Goal: Transaction & Acquisition: Purchase product/service

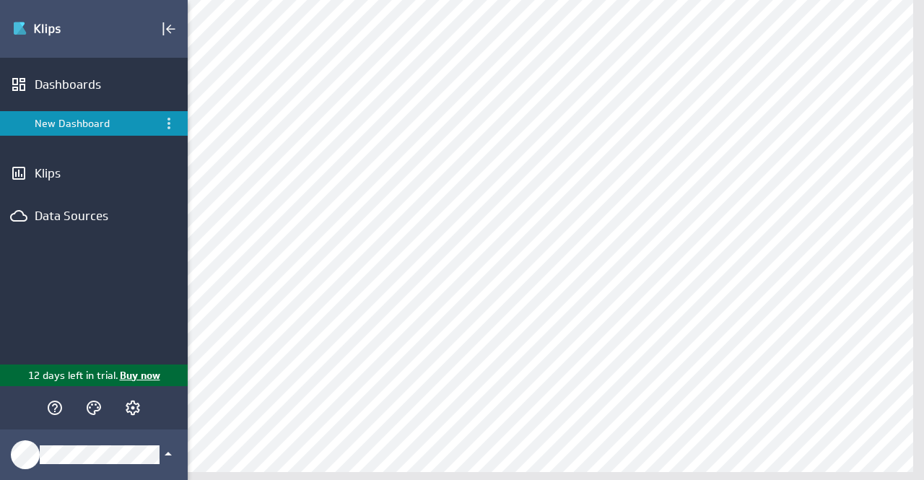
click at [131, 375] on p "Buy now" at bounding box center [139, 375] width 42 height 15
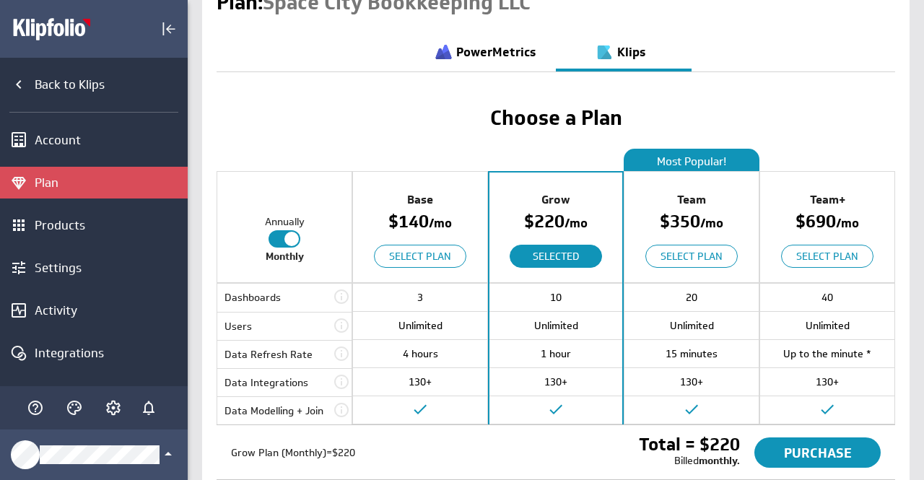
scroll to position [72, 0]
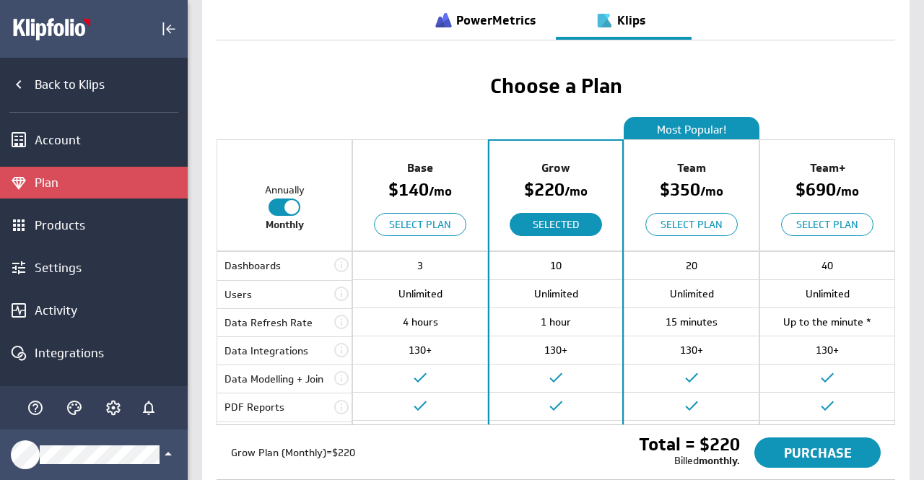
click at [271, 204] on div at bounding box center [285, 206] width 32 height 17
click at [0, 0] on input "checkbox" at bounding box center [0, 0] width 0 height 0
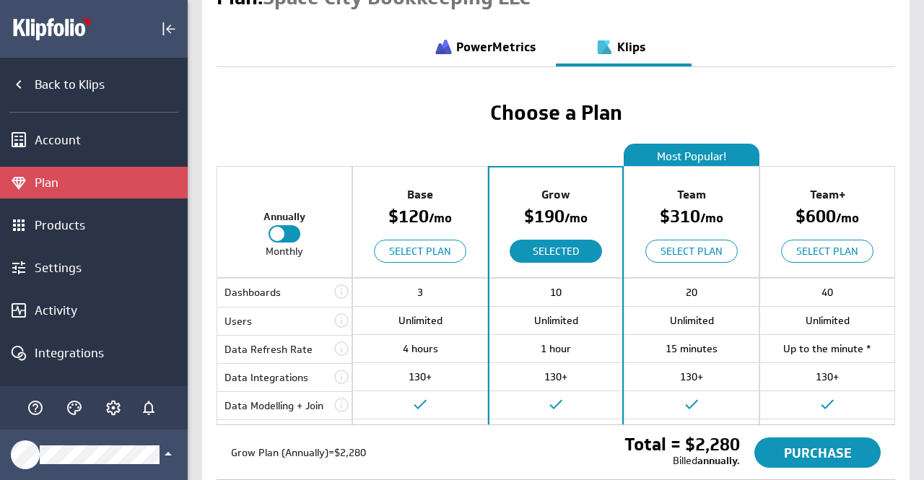
scroll to position [0, 0]
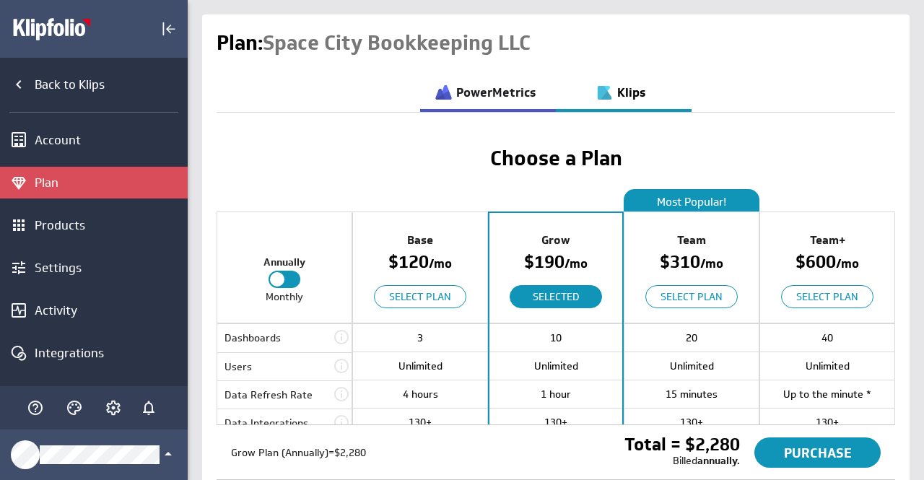
click at [480, 90] on h3 "PowerMetrics" at bounding box center [495, 93] width 79 height 12
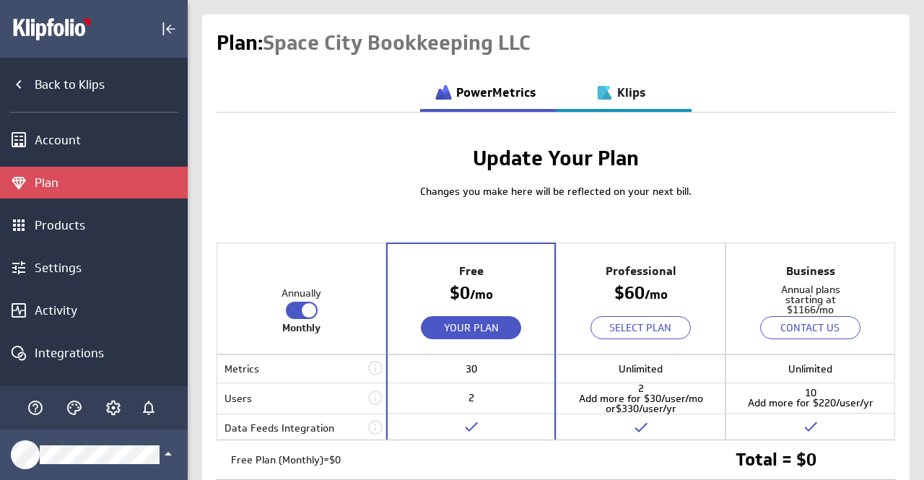
click at [625, 91] on h3 "Klips" at bounding box center [631, 93] width 28 height 12
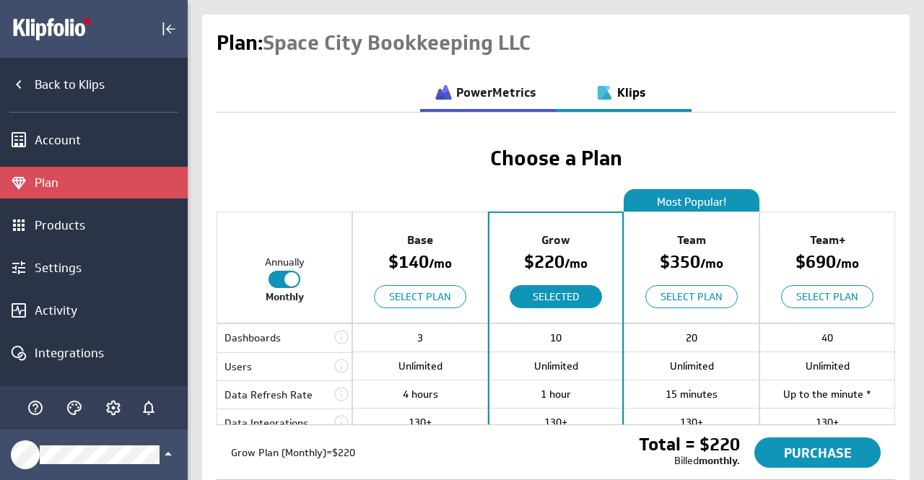
click at [472, 95] on h3 "PowerMetrics" at bounding box center [495, 93] width 79 height 12
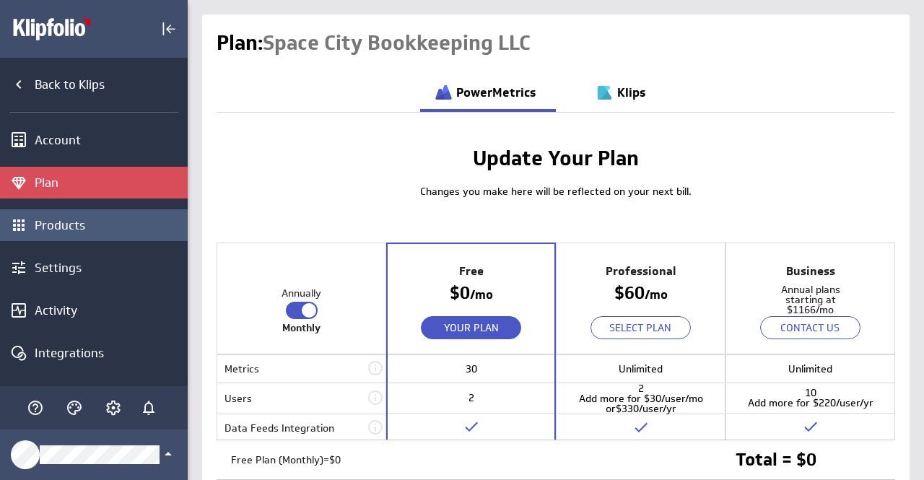
click at [62, 223] on div "Products" at bounding box center [109, 225] width 149 height 16
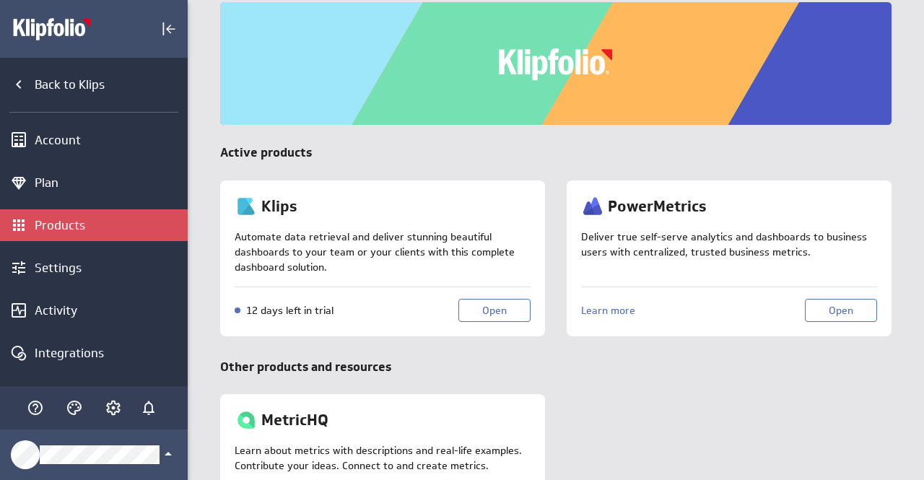
scroll to position [72, 0]
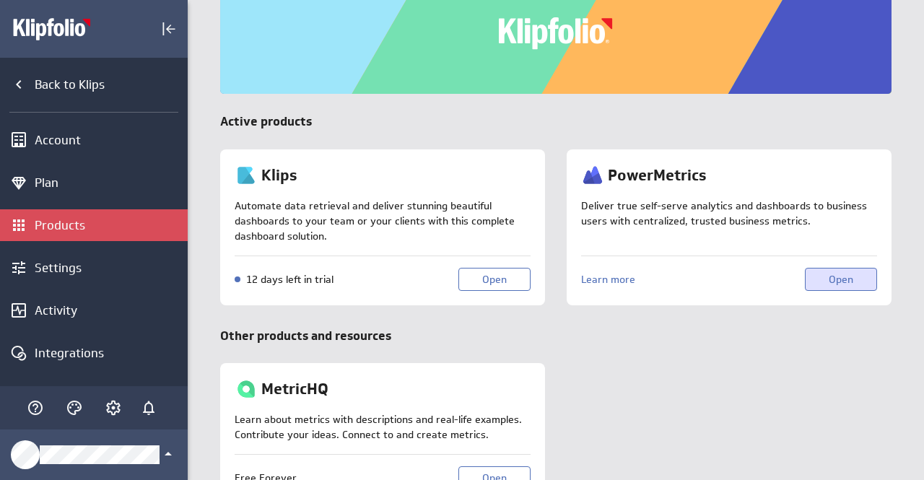
click at [849, 275] on button "Open" at bounding box center [841, 279] width 72 height 23
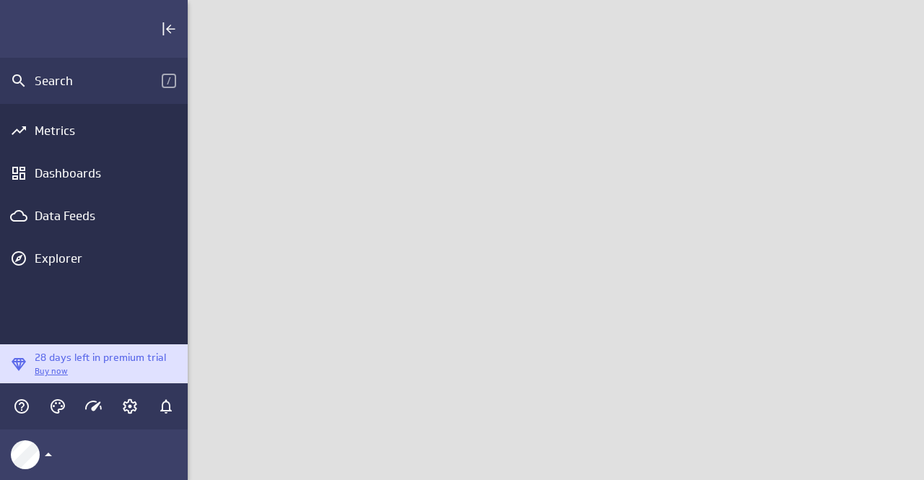
scroll to position [502, 758]
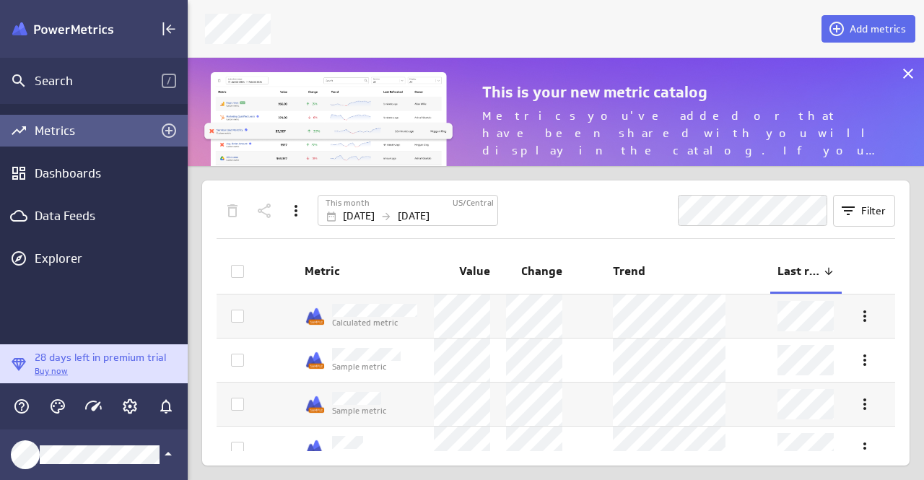
scroll to position [502, 758]
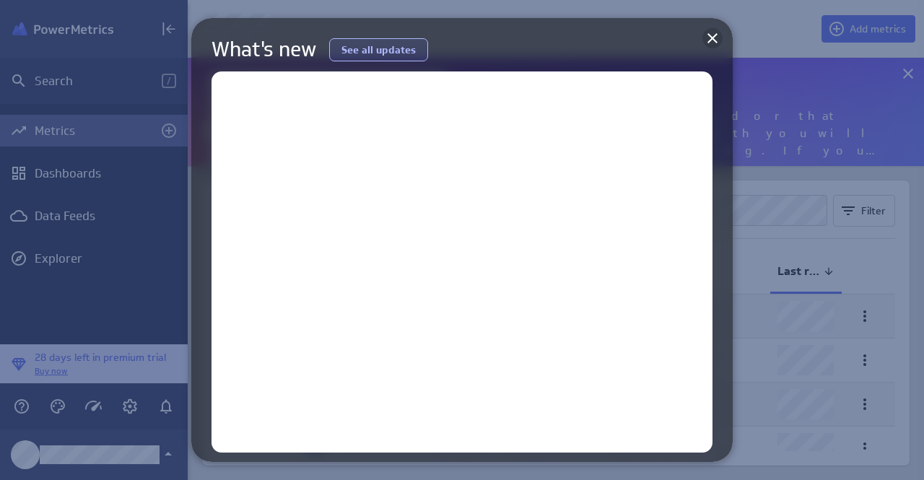
click at [707, 40] on icon at bounding box center [712, 38] width 10 height 10
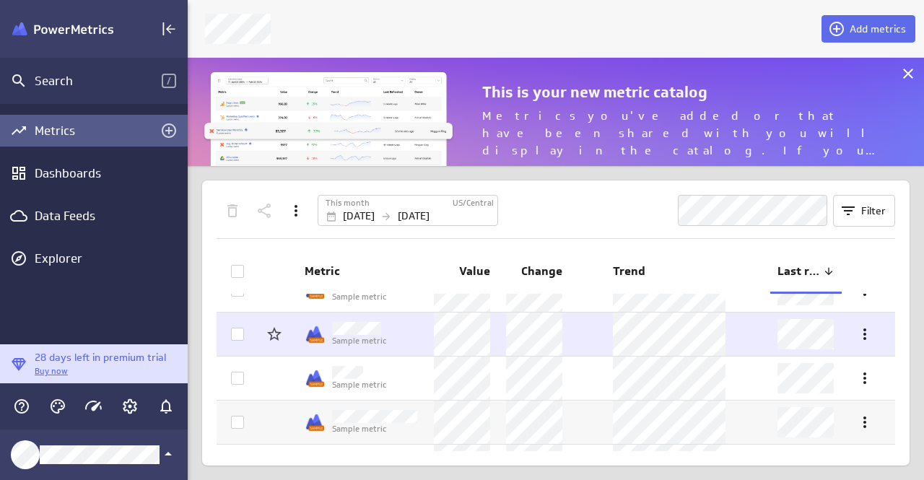
scroll to position [0, 0]
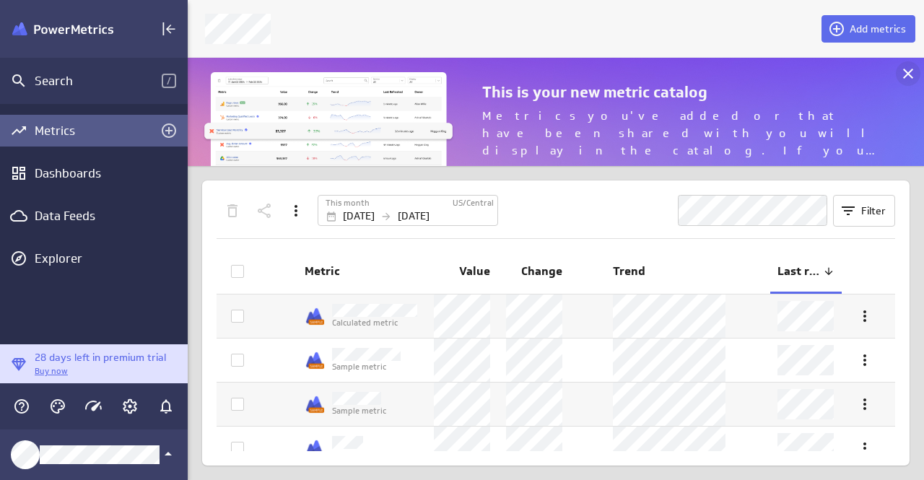
click at [907, 74] on icon at bounding box center [907, 73] width 17 height 17
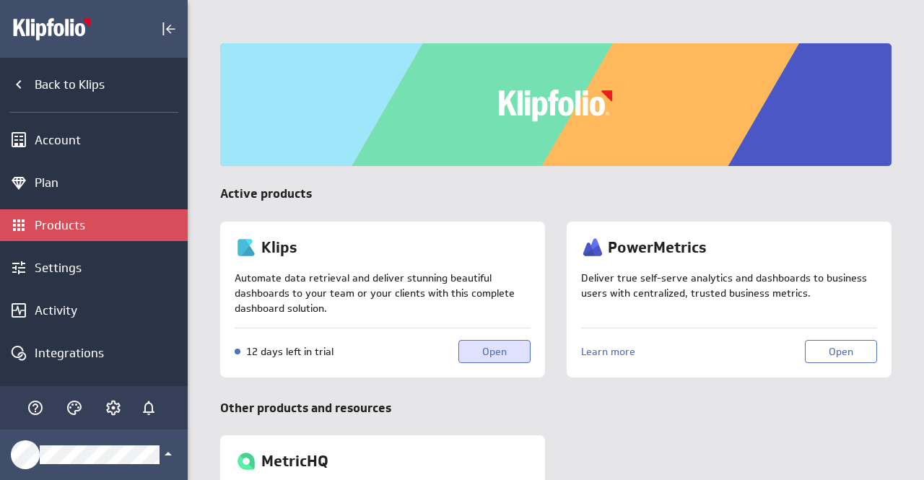
click at [511, 354] on button "Open" at bounding box center [494, 351] width 72 height 23
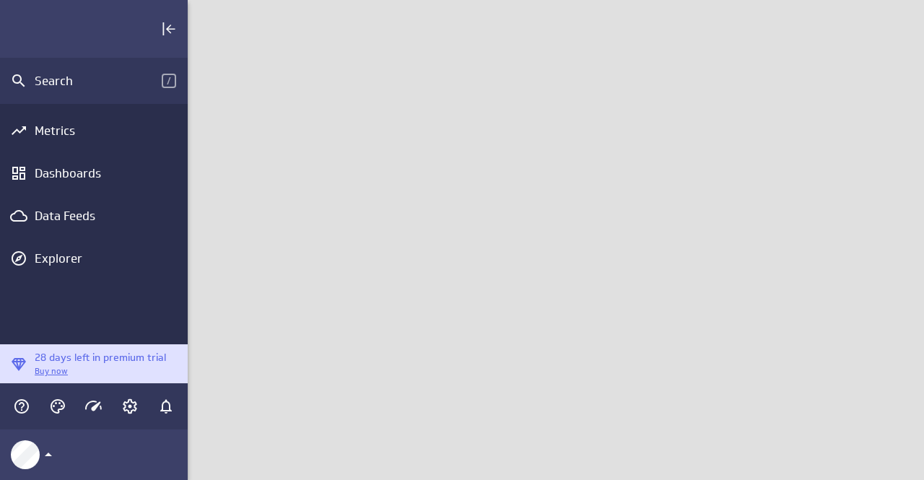
scroll to position [502, 758]
